Goal: Task Accomplishment & Management: Manage account settings

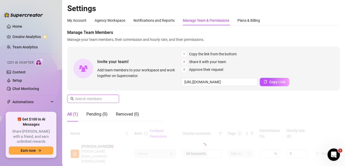
click at [101, 100] on input "text" at bounding box center [93, 99] width 37 height 6
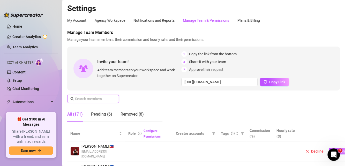
paste input "[EMAIL_ADDRESS][DOMAIN_NAME]"
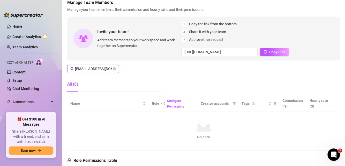
scroll to position [52, 0]
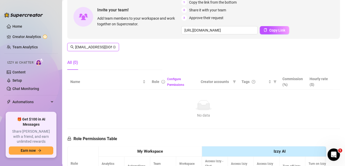
click at [86, 47] on input "[EMAIL_ADDRESS][DOMAIN_NAME]" at bounding box center [93, 47] width 37 height 6
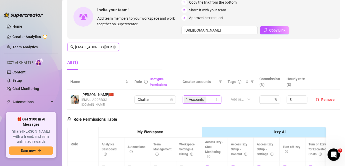
click at [209, 97] on div "1 Accounts" at bounding box center [199, 99] width 31 height 7
type input "[EMAIL_ADDRESS][DOMAIN_NAME]"
click at [208, 98] on div "1 Accounts" at bounding box center [199, 99] width 31 height 7
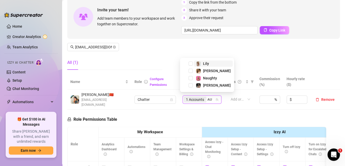
type input "AUB"
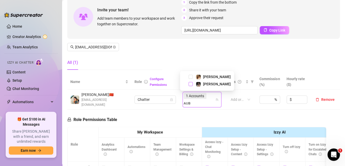
click at [189, 84] on span "Select tree node" at bounding box center [191, 84] width 4 height 4
type input "AUB"
click at [190, 76] on span "Select tree node" at bounding box center [191, 77] width 4 height 4
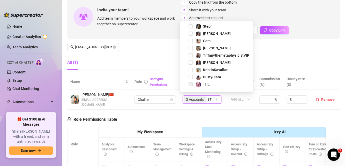
type input "STE"
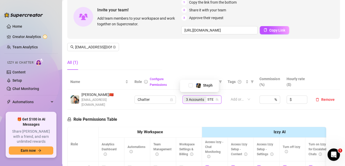
click at [190, 84] on span "Select tree node" at bounding box center [191, 85] width 4 height 4
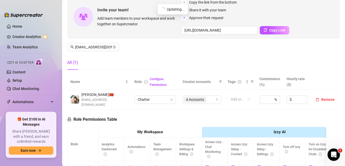
click at [161, 54] on div "Manage Team Members Manage your team members, their commission and hourly rate,…" at bounding box center [203, 26] width 273 height 96
click at [316, 74] on th at bounding box center [326, 82] width 30 height 16
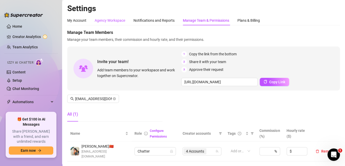
click at [107, 19] on div "Agency Workspace" at bounding box center [110, 21] width 31 height 6
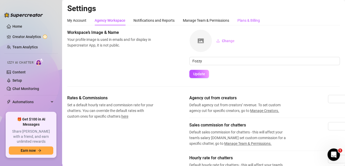
click at [252, 21] on div "Plans & Billing" at bounding box center [249, 21] width 23 height 6
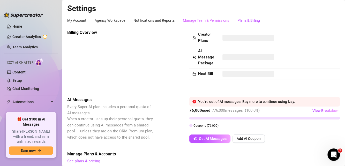
click at [208, 23] on div "Manage Team & Permissions" at bounding box center [206, 21] width 46 height 10
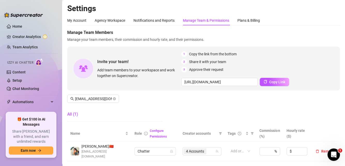
click at [212, 18] on div "Manage Team & Permissions" at bounding box center [206, 21] width 46 height 6
click at [24, 38] on link "Creator Analytics" at bounding box center [32, 37] width 41 height 8
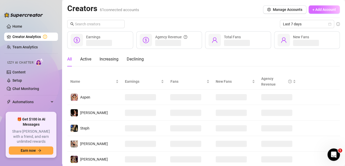
click at [326, 12] on button "+ Add Account" at bounding box center [324, 9] width 31 height 8
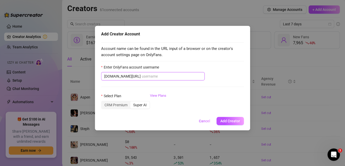
click at [148, 75] on input "Enter OnlyFans account username" at bounding box center [172, 76] width 60 height 6
paste input "hopwiggle_free"
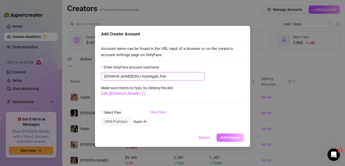
type input "hopwiggle_free"
click at [232, 137] on span "Add Creator" at bounding box center [230, 138] width 20 height 4
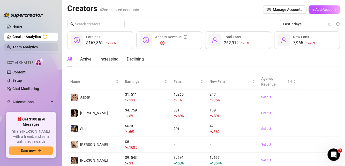
click at [31, 47] on link "Team Analytics" at bounding box center [24, 47] width 25 height 4
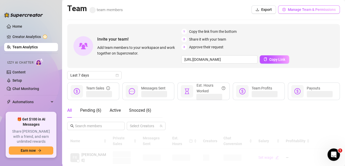
click at [297, 10] on span "Manage Team & Permissions" at bounding box center [312, 10] width 48 height 4
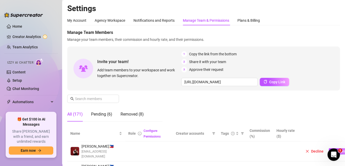
click at [200, 19] on div "Manage Team & Permissions" at bounding box center [206, 21] width 46 height 6
drag, startPoint x: 319, startPoint y: 96, endPoint x: 311, endPoint y: 99, distance: 8.1
click at [319, 96] on div "Manage Team Members Manage your team members, their commission and hourly rate,…" at bounding box center [203, 78] width 273 height 96
click at [105, 98] on input "text" at bounding box center [93, 99] width 37 height 6
paste input "@[EMAIL_ADDRESS][DOMAIN_NAME]"
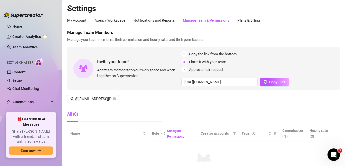
click at [327, 102] on div "Manage Team Members Manage your team members, their commission and hourly rate,…" at bounding box center [203, 78] width 273 height 96
click at [77, 98] on input "@[EMAIL_ADDRESS][DOMAIN_NAME]" at bounding box center [93, 99] width 37 height 6
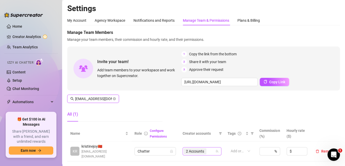
click at [211, 153] on div "2 Accounts" at bounding box center [199, 151] width 31 height 7
type input "[EMAIL_ADDRESS][DOMAIN_NAME]"
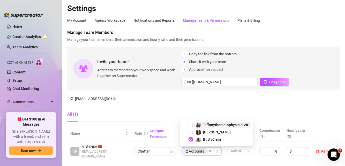
type input "C"
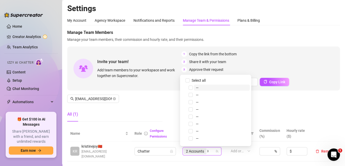
type input "HO"
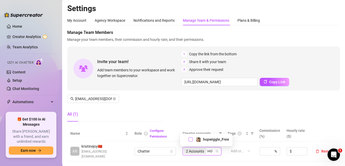
click at [192, 139] on span "Select tree node" at bounding box center [191, 139] width 4 height 4
click at [158, 104] on div "Manage Team Members Manage your team members, their commission and hourly rate,…" at bounding box center [203, 78] width 273 height 96
click at [316, 102] on div "Manage Team Members Manage your team members, their commission and hourly rate,…" at bounding box center [203, 78] width 273 height 96
